Goal: Manage account settings

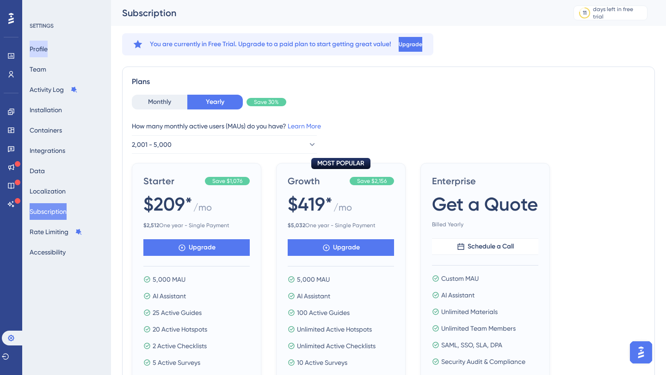
click at [48, 49] on button "Profile" at bounding box center [39, 49] width 18 height 17
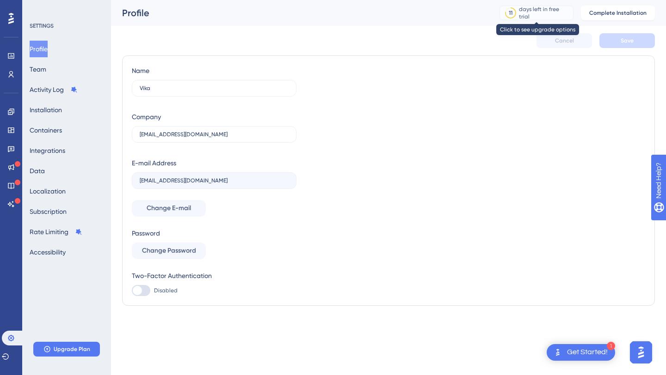
click at [539, 12] on div "days left in free trial" at bounding box center [544, 13] width 51 height 15
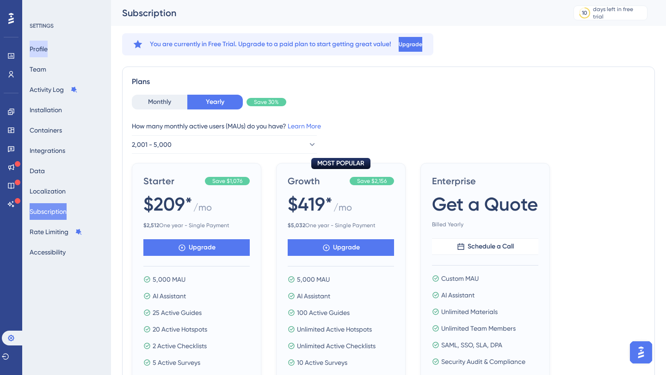
click at [48, 49] on button "Profile" at bounding box center [39, 49] width 18 height 17
